Goal: Check status: Check status

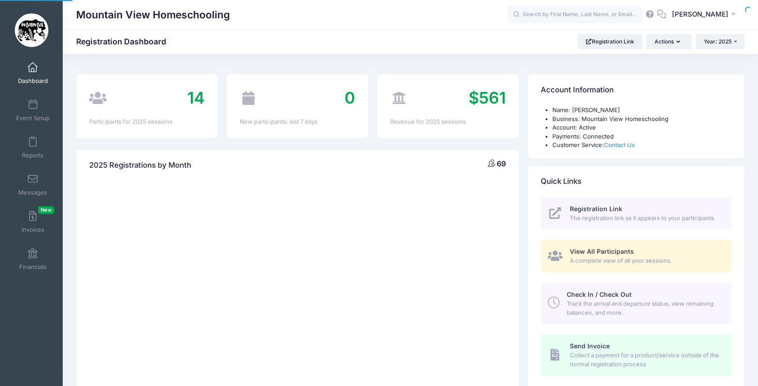
select select
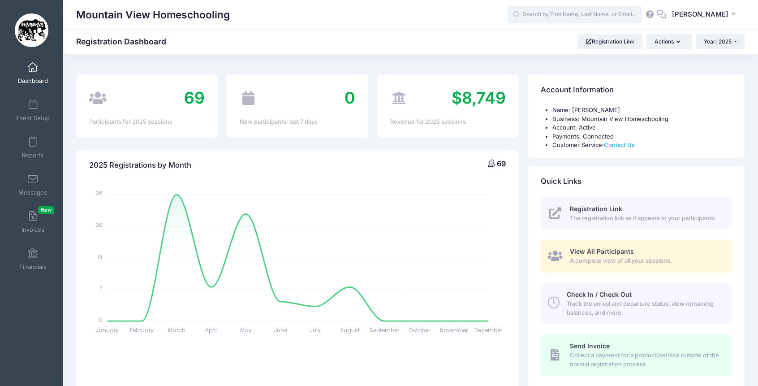
click at [571, 11] on input "text" at bounding box center [575, 15] width 134 height 18
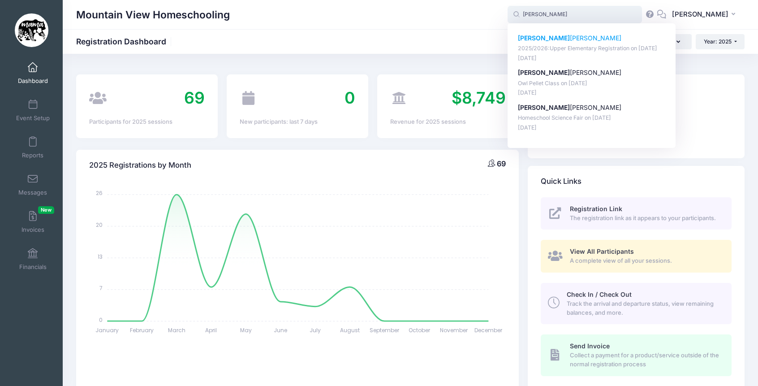
click at [572, 37] on p "[PERSON_NAME]" at bounding box center [592, 38] width 148 height 9
type input "[PERSON_NAME] (2025/2026:Upper Elementary Registration, [DATE])"
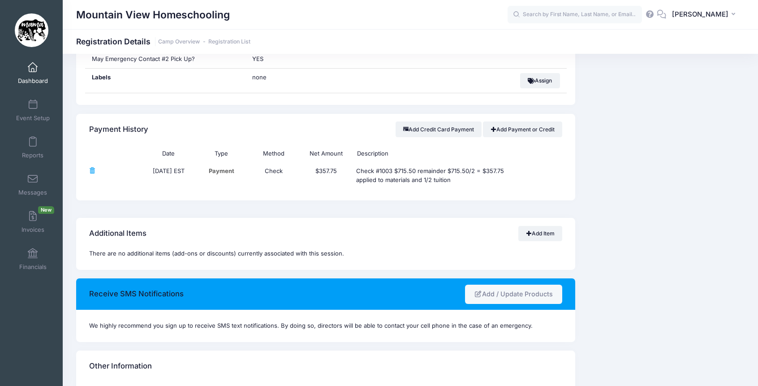
scroll to position [615, 0]
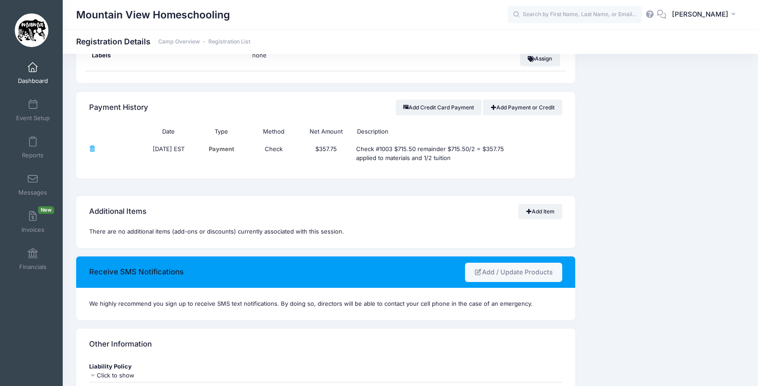
click at [627, 243] on div "Event Information Event Mountain View Homeschooling Session 2025/2026:Upper Ele…" at bounding box center [664, 126] width 169 height 1059
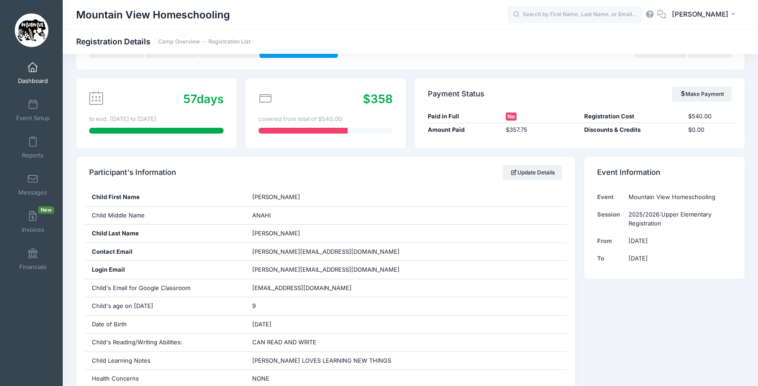
scroll to position [0, 0]
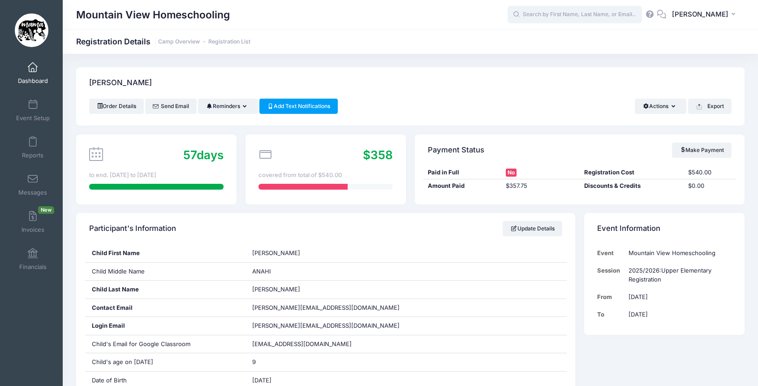
click at [620, 17] on input "text" at bounding box center [575, 15] width 134 height 18
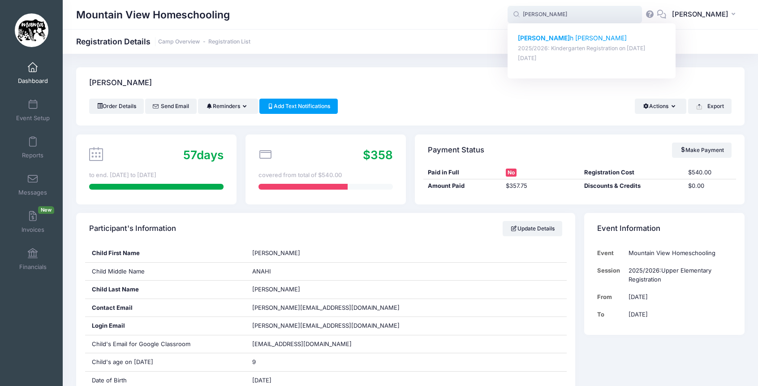
click at [597, 45] on p "2025/2026: Kindergarten Registration on Aug-07, 2025" at bounding box center [592, 48] width 148 height 9
type input "Jonah Knepper (2025/2026: Kindergarten Registration, Aug-07, 2025)"
